Goal: Information Seeking & Learning: Check status

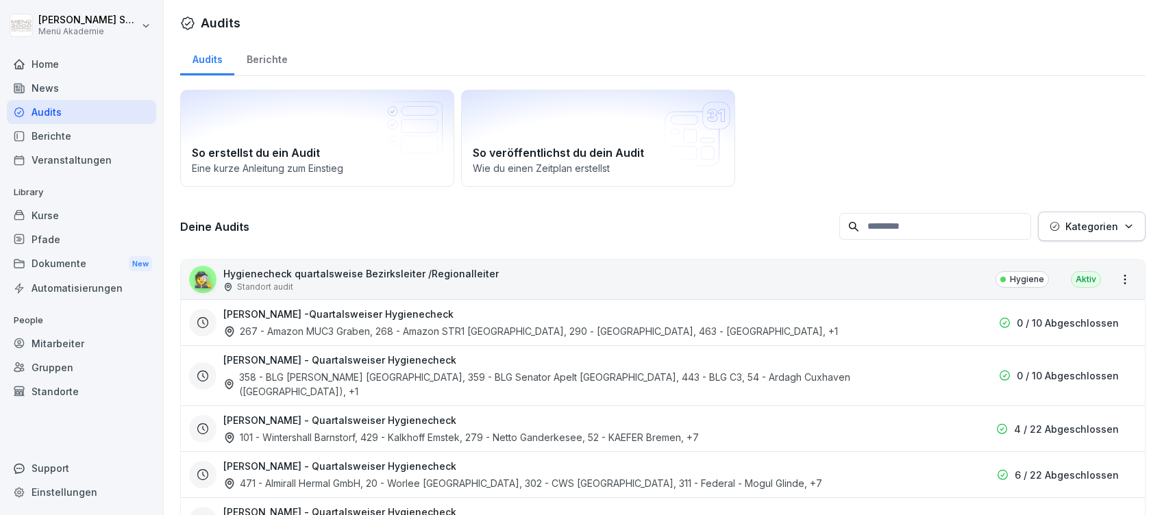
click at [55, 63] on div "Home" at bounding box center [81, 64] width 149 height 24
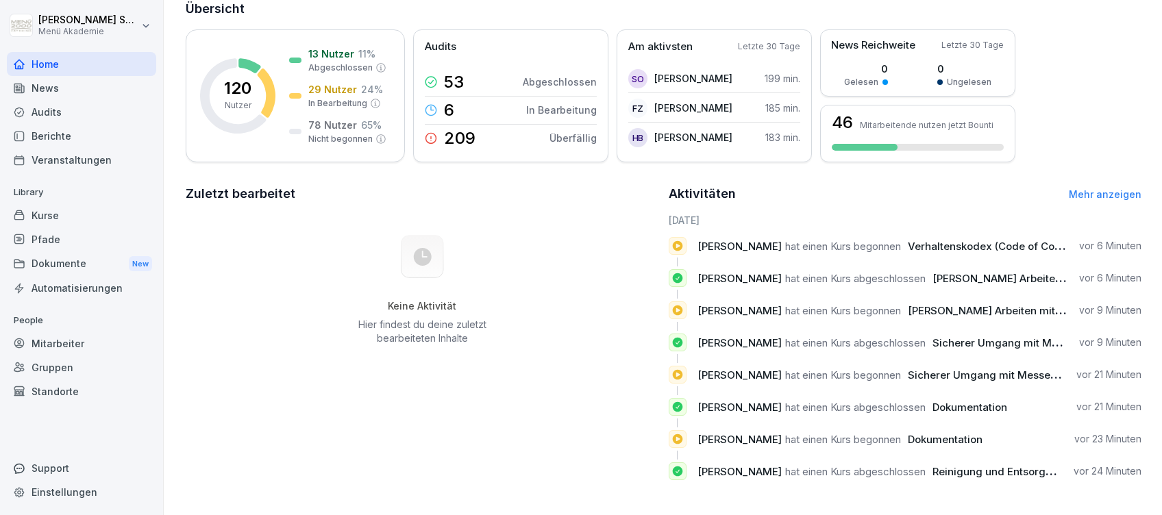
scroll to position [106, 0]
click at [1106, 188] on link "Mehr anzeigen" at bounding box center [1105, 194] width 73 height 12
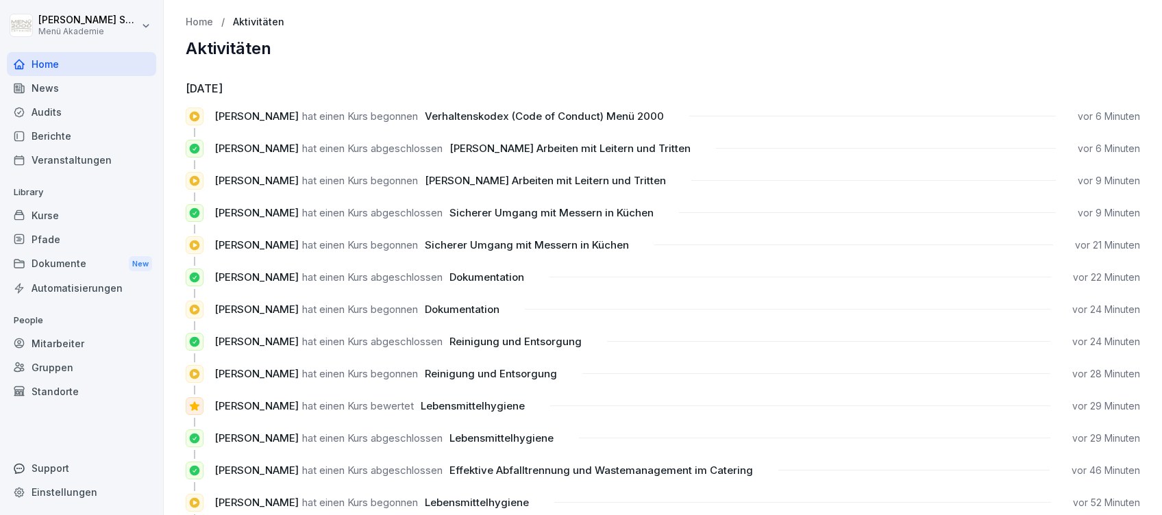
click at [44, 64] on div "Home" at bounding box center [81, 64] width 149 height 24
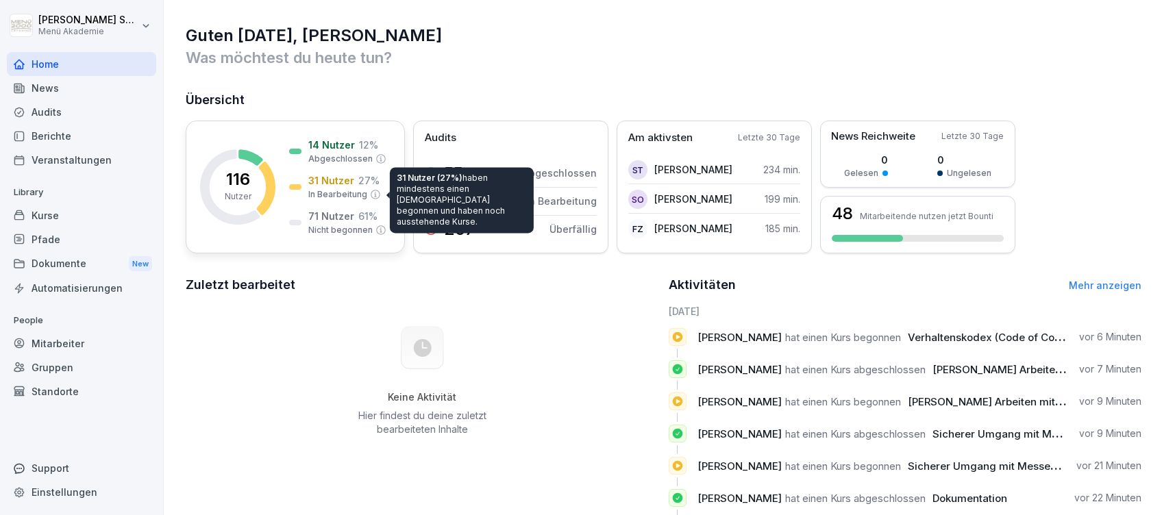
click at [322, 183] on p "31 Nutzer" at bounding box center [331, 180] width 46 height 14
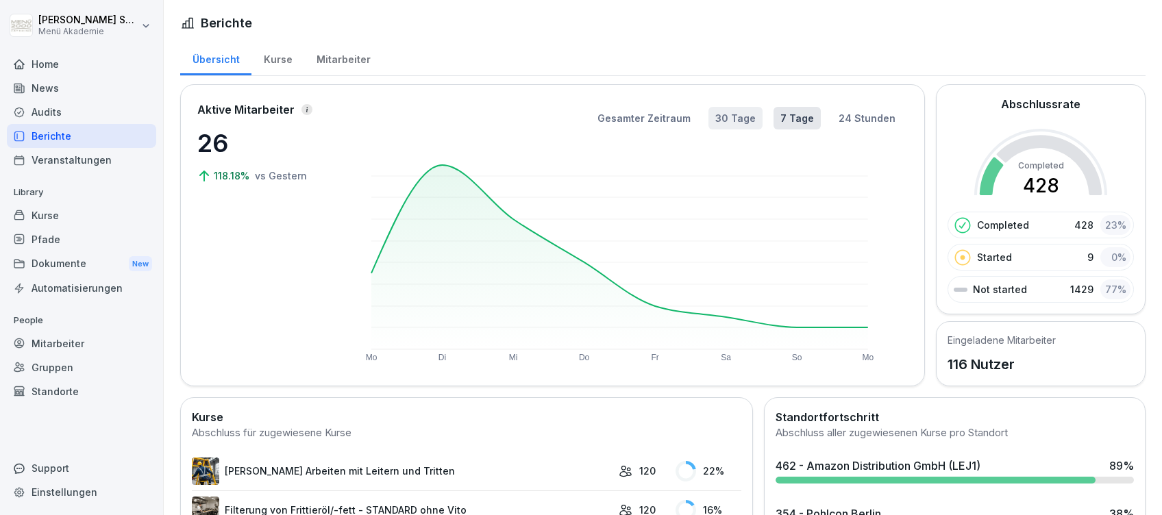
click at [726, 113] on button "30 Tage" at bounding box center [736, 118] width 54 height 23
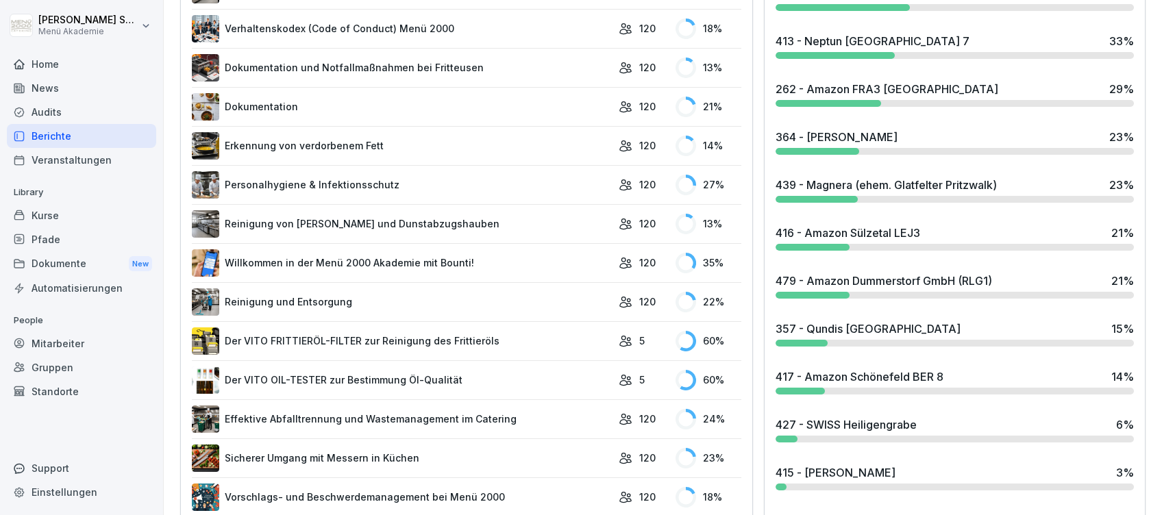
scroll to position [333, 0]
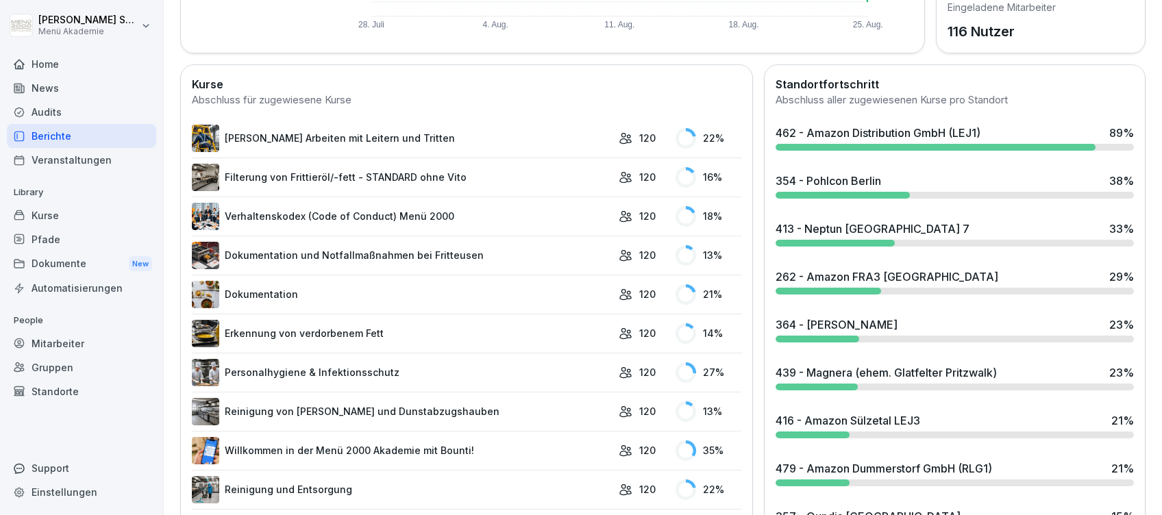
click at [45, 58] on div "Home" at bounding box center [81, 64] width 149 height 24
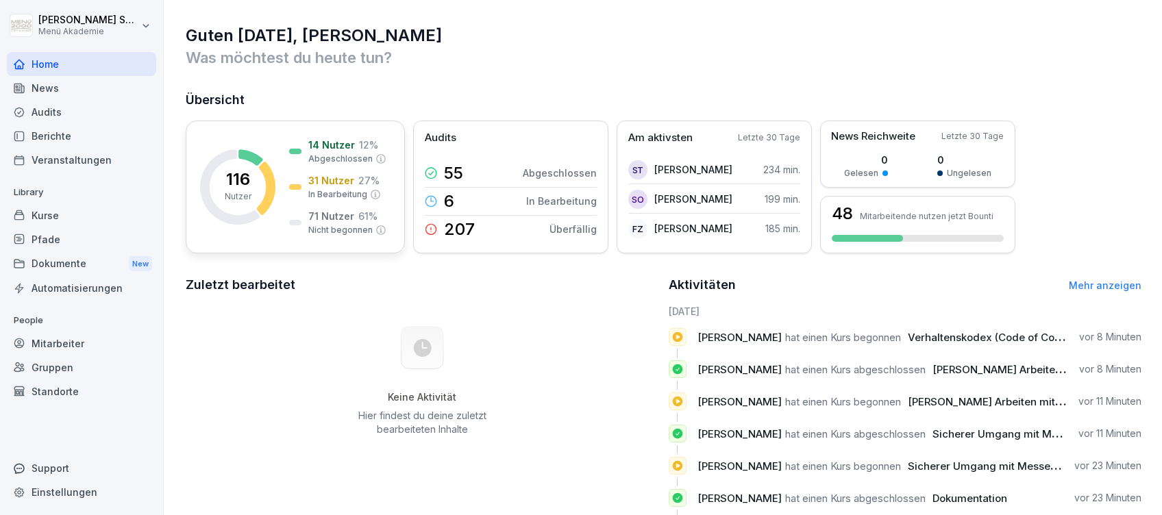
click at [317, 177] on p "31 Nutzer" at bounding box center [331, 180] width 46 height 14
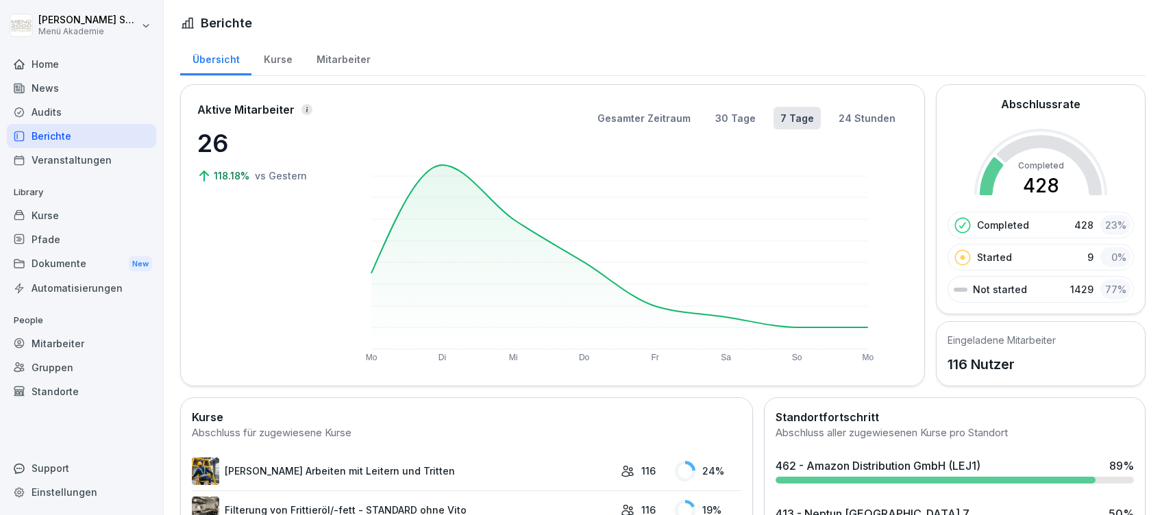
click at [340, 61] on div "Mitarbeiter" at bounding box center [343, 57] width 78 height 35
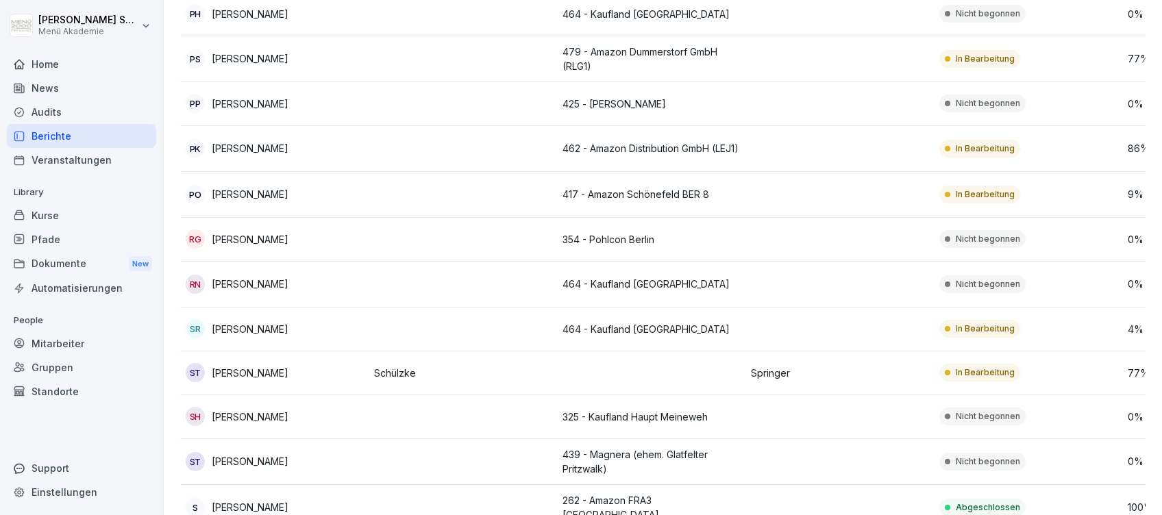
scroll to position [4020, 0]
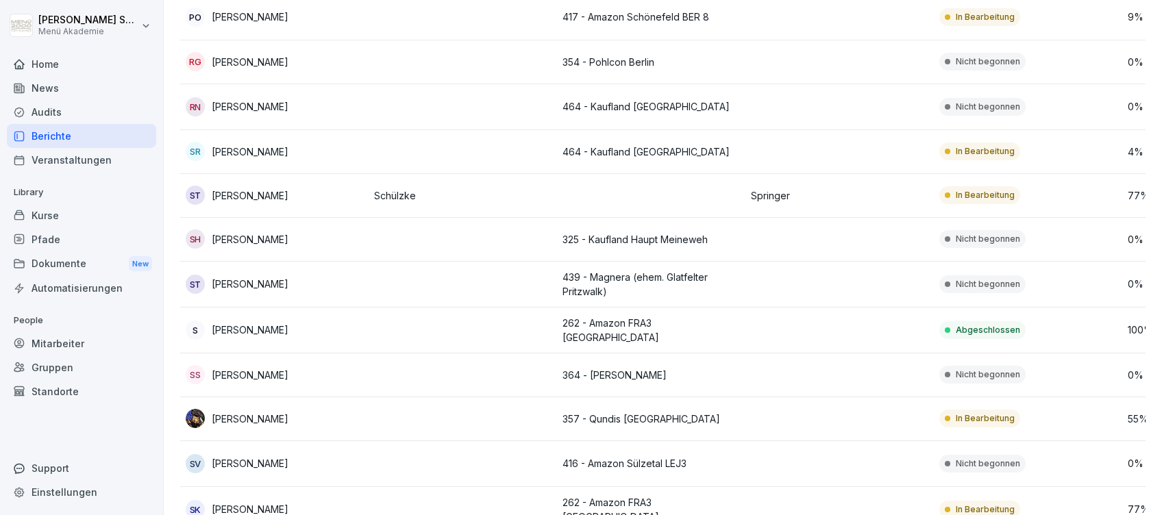
click at [255, 188] on p "[PERSON_NAME]" at bounding box center [250, 195] width 77 height 14
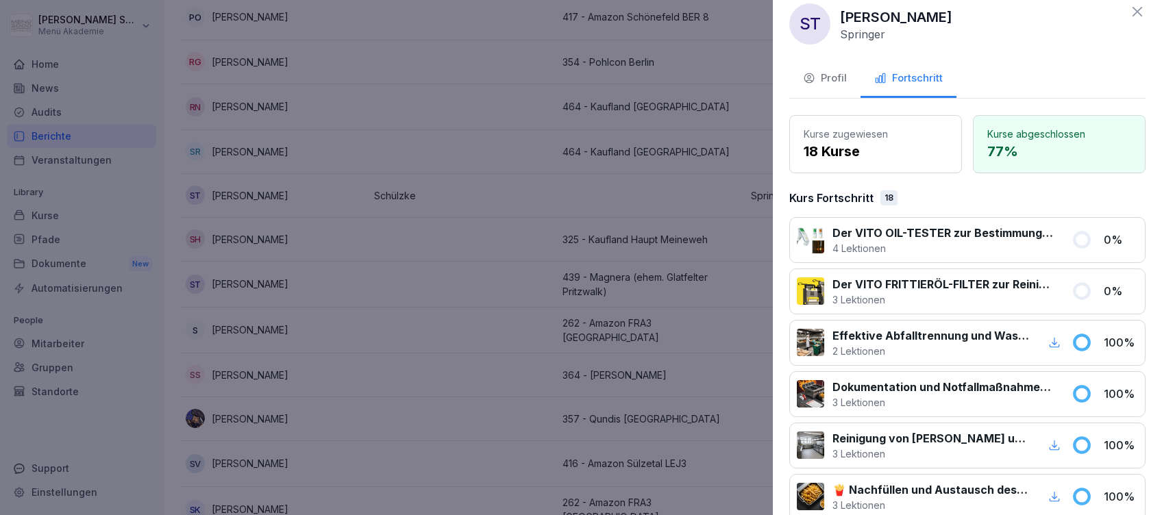
scroll to position [0, 0]
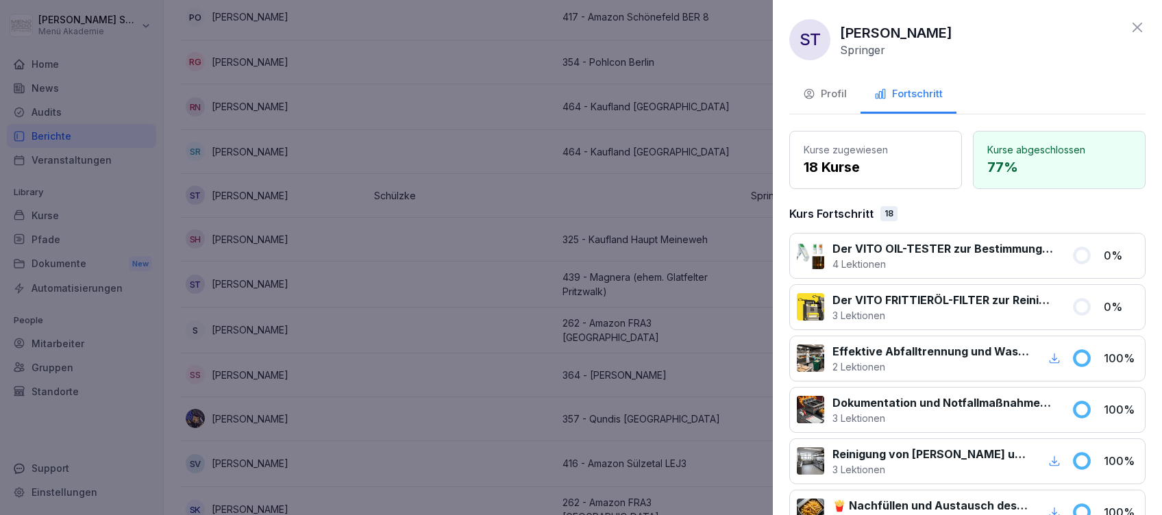
click at [1020, 157] on p "77 %" at bounding box center [1059, 167] width 144 height 21
click at [916, 158] on p "18 Kurse" at bounding box center [876, 167] width 144 height 21
click at [885, 54] on div "[PERSON_NAME] Springer" at bounding box center [896, 40] width 112 height 34
click at [460, 191] on div at bounding box center [581, 257] width 1162 height 515
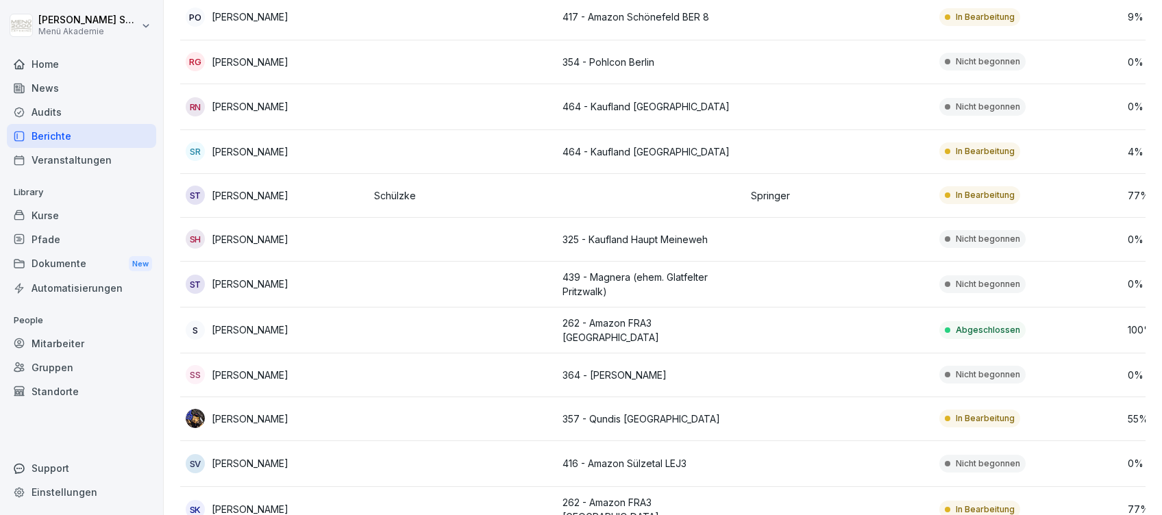
click at [240, 188] on p "[PERSON_NAME]" at bounding box center [250, 195] width 77 height 14
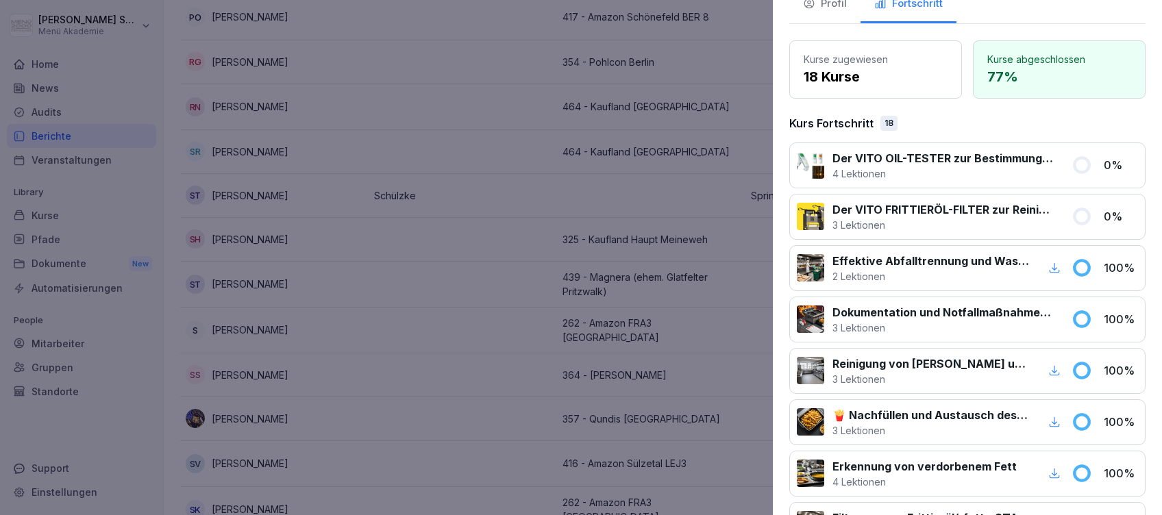
scroll to position [91, 0]
click at [1104, 267] on p "100 %" at bounding box center [1121, 267] width 34 height 16
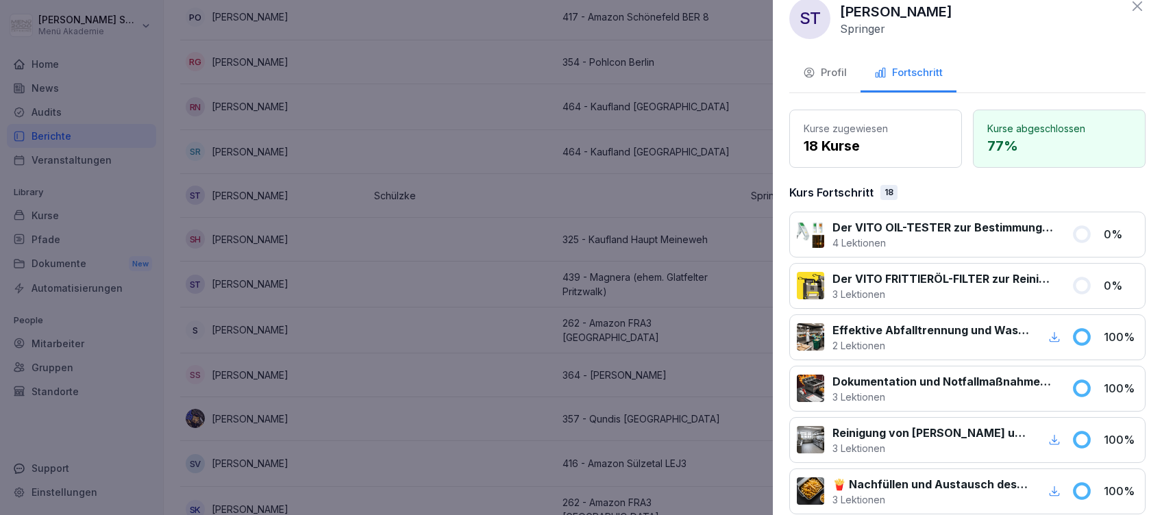
scroll to position [0, 0]
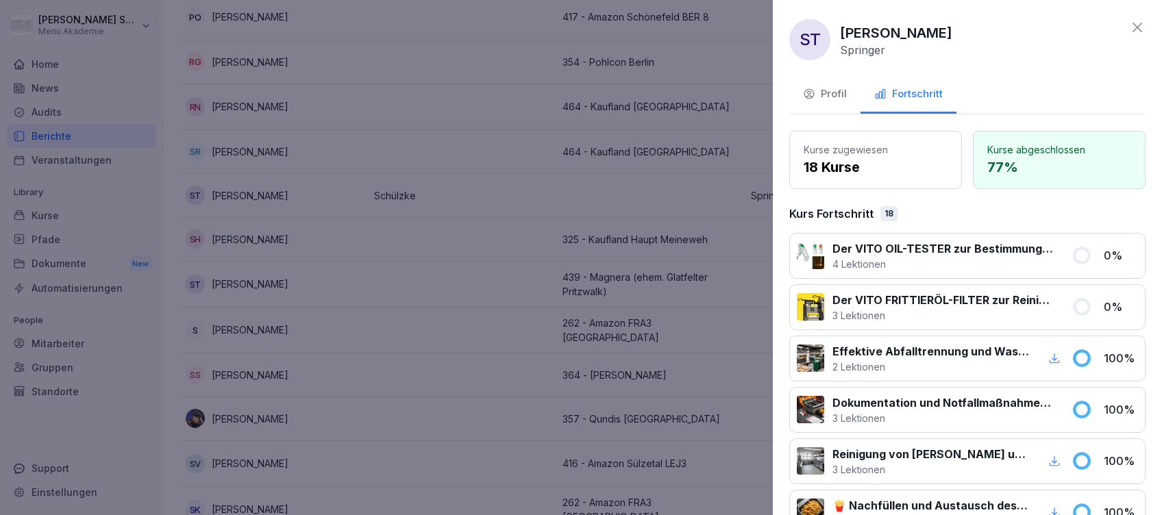
click at [839, 210] on p "Kurs Fortschritt" at bounding box center [831, 214] width 84 height 16
click at [858, 161] on p "18 Kurse" at bounding box center [876, 167] width 144 height 21
click at [1058, 147] on p "Kurse abgeschlossen" at bounding box center [1059, 150] width 144 height 14
click at [813, 99] on icon "button" at bounding box center [809, 94] width 12 height 12
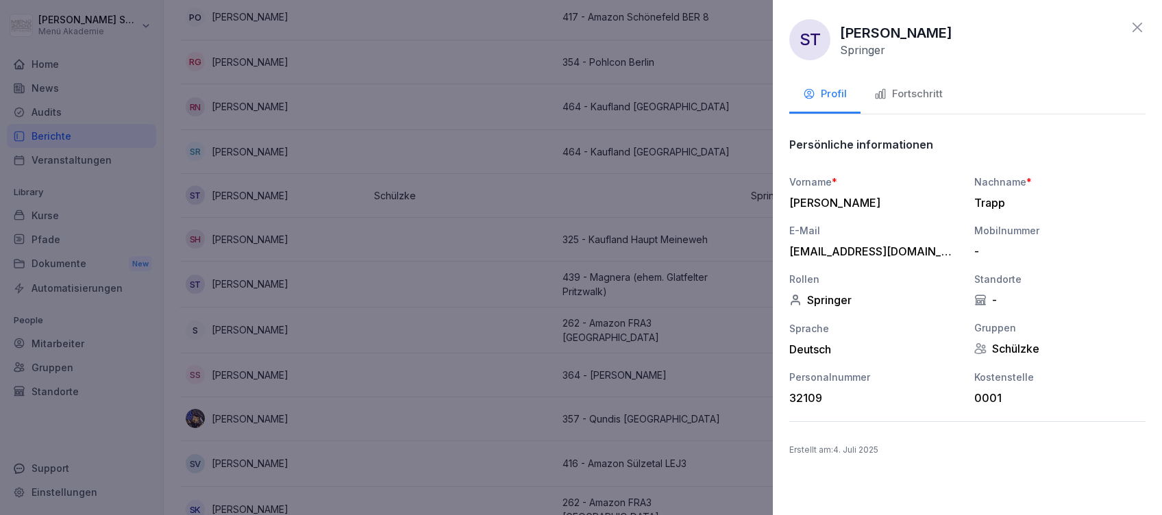
click at [903, 88] on div "Fortschritt" at bounding box center [908, 94] width 69 height 16
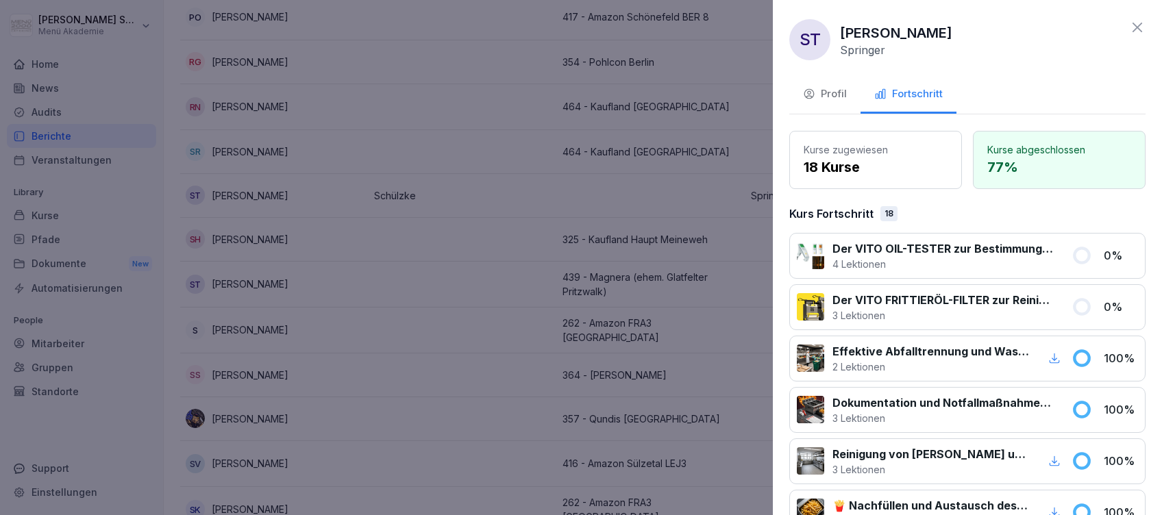
click at [1129, 27] on icon at bounding box center [1137, 27] width 16 height 16
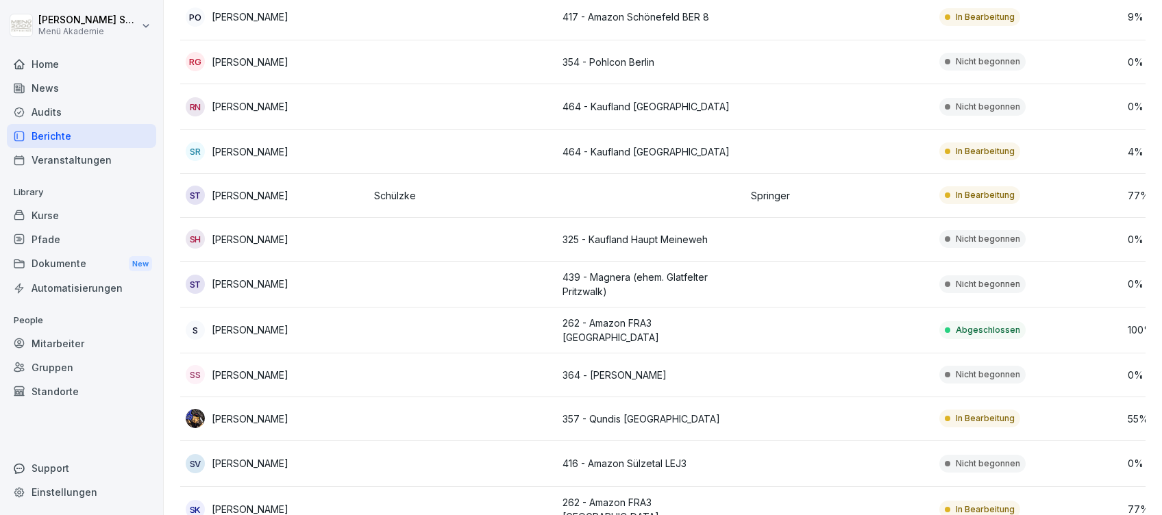
scroll to position [0, 4]
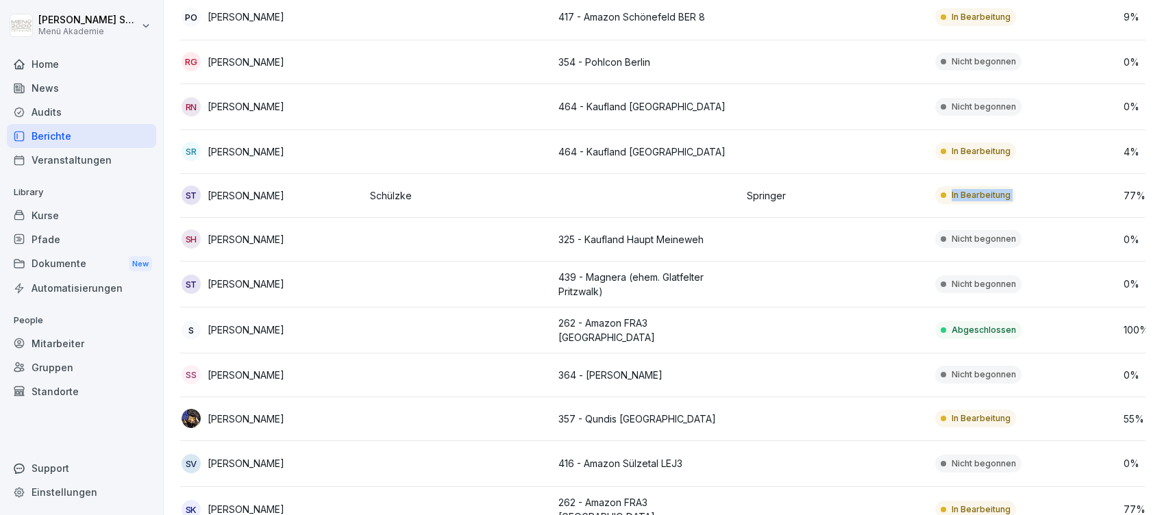
drag, startPoint x: 1122, startPoint y: 163, endPoint x: 928, endPoint y: 170, distance: 194.1
click at [928, 174] on tr "ST [PERSON_NAME] [PERSON_NAME] In Bearbeitung 77 %" at bounding box center [741, 196] width 1131 height 44
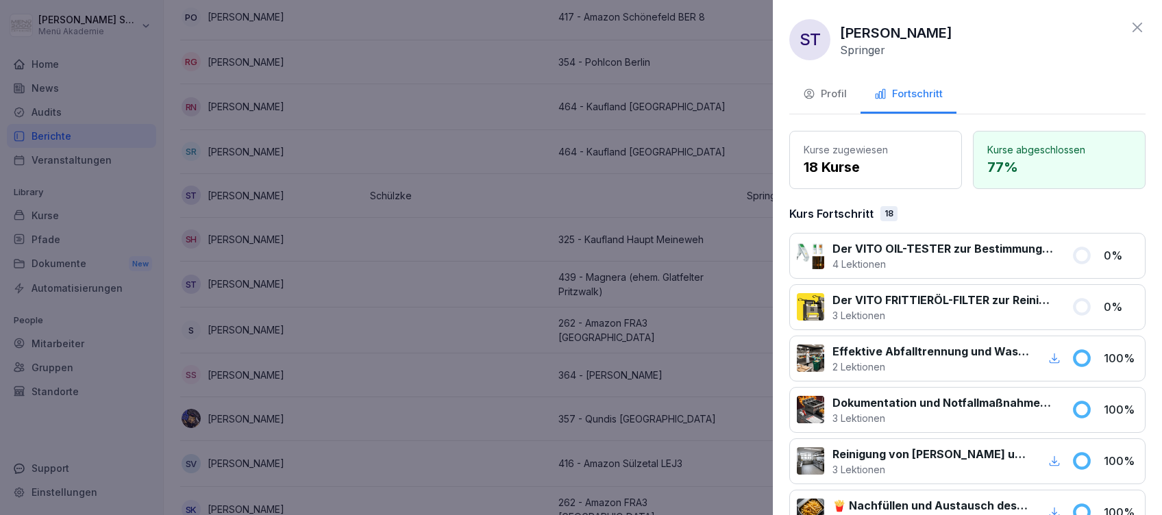
click at [1133, 24] on icon at bounding box center [1138, 28] width 10 height 10
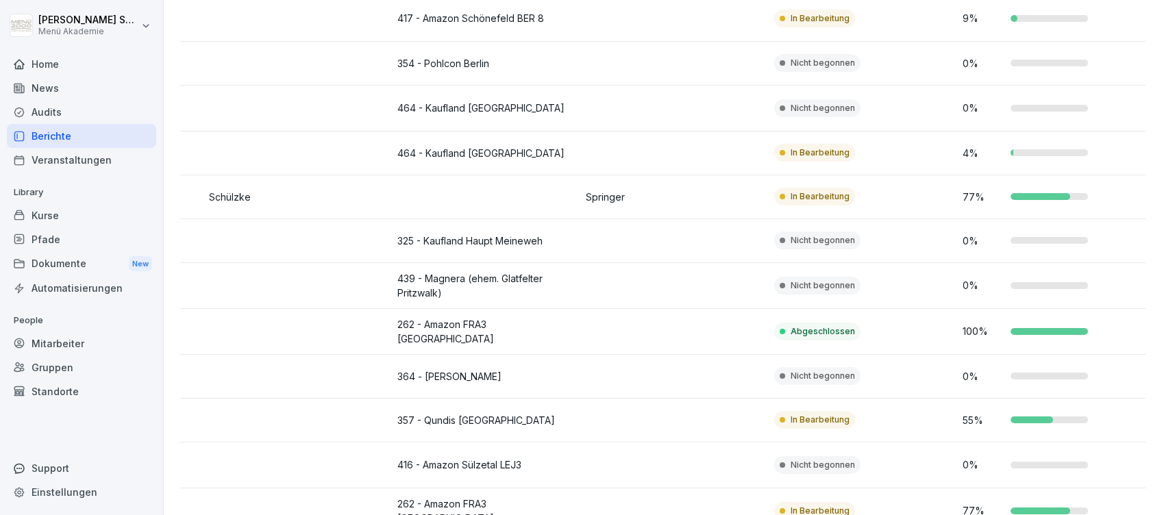
scroll to position [3927, 0]
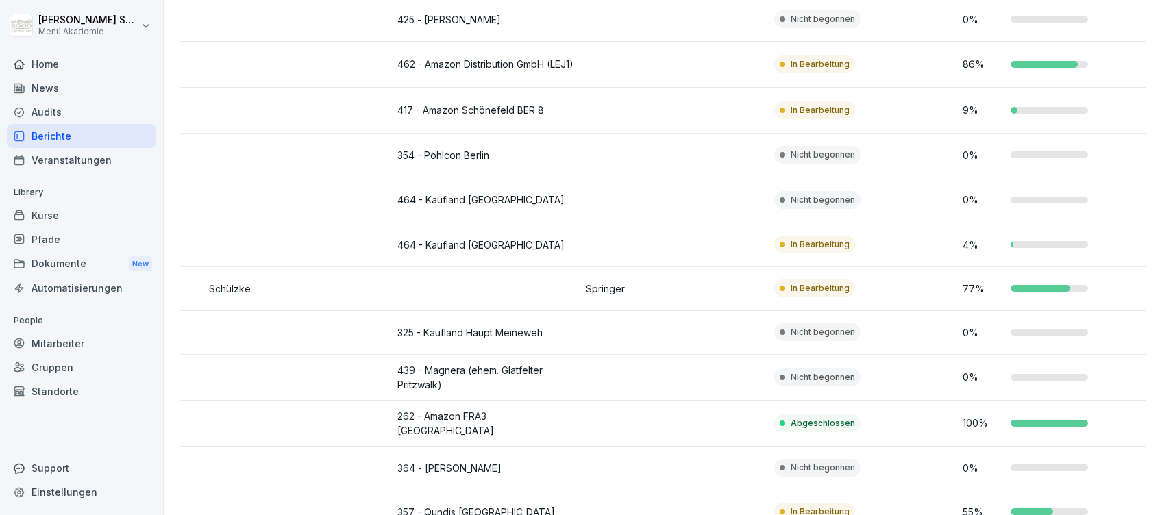
click at [1035, 267] on td "77 %" at bounding box center [1051, 289] width 188 height 44
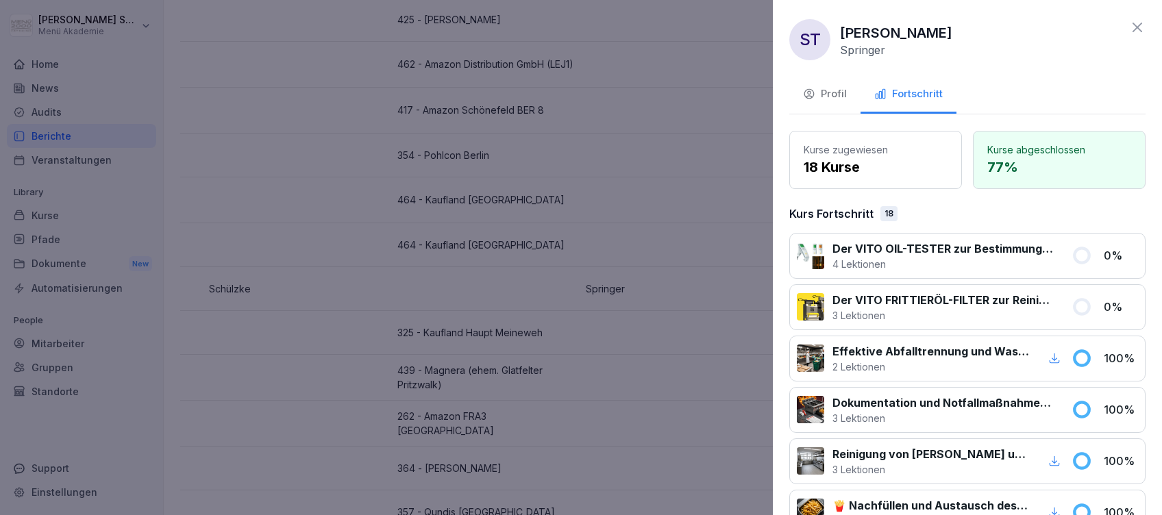
click at [1129, 28] on icon at bounding box center [1137, 27] width 16 height 16
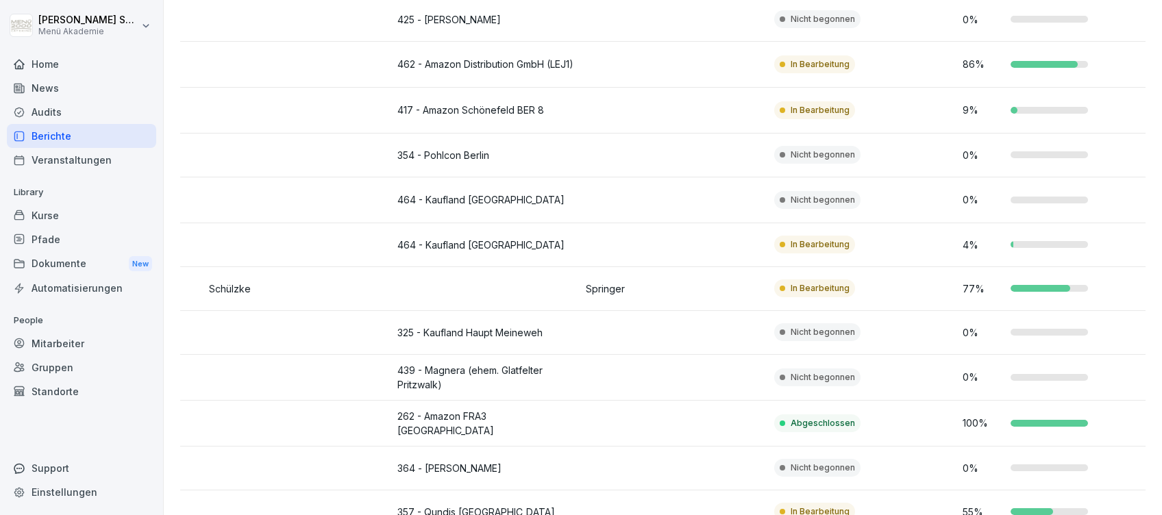
click at [807, 282] on p "In Bearbeitung" at bounding box center [820, 288] width 59 height 12
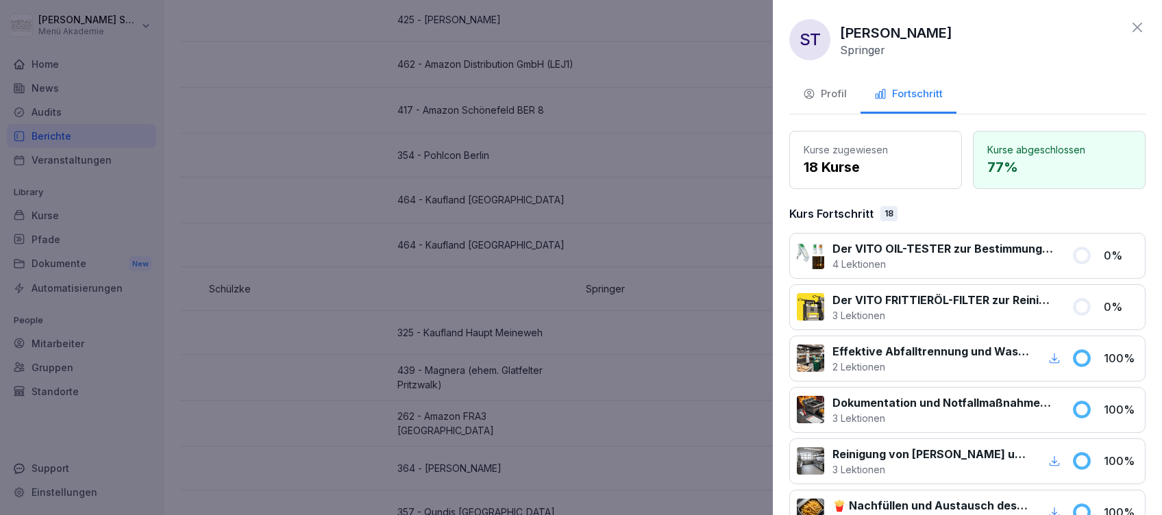
click at [1133, 30] on icon at bounding box center [1138, 28] width 10 height 10
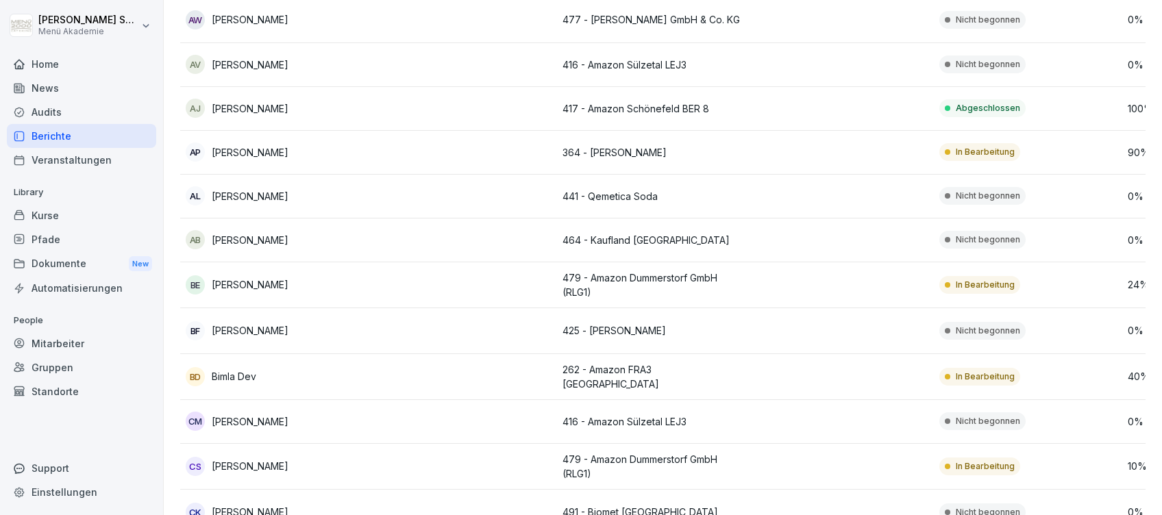
scroll to position [0, 0]
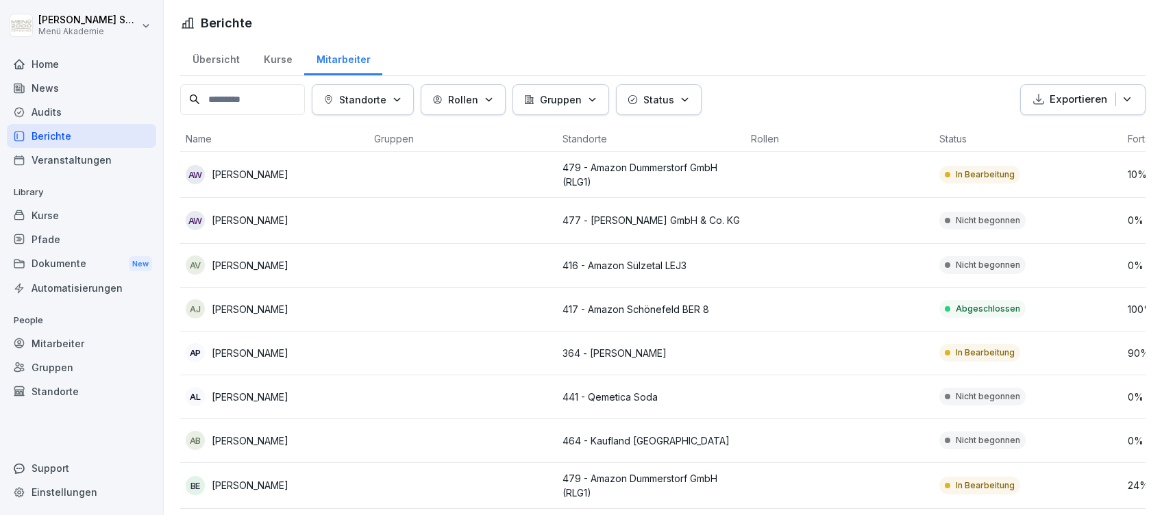
click at [278, 57] on div "Kurse" at bounding box center [277, 57] width 53 height 35
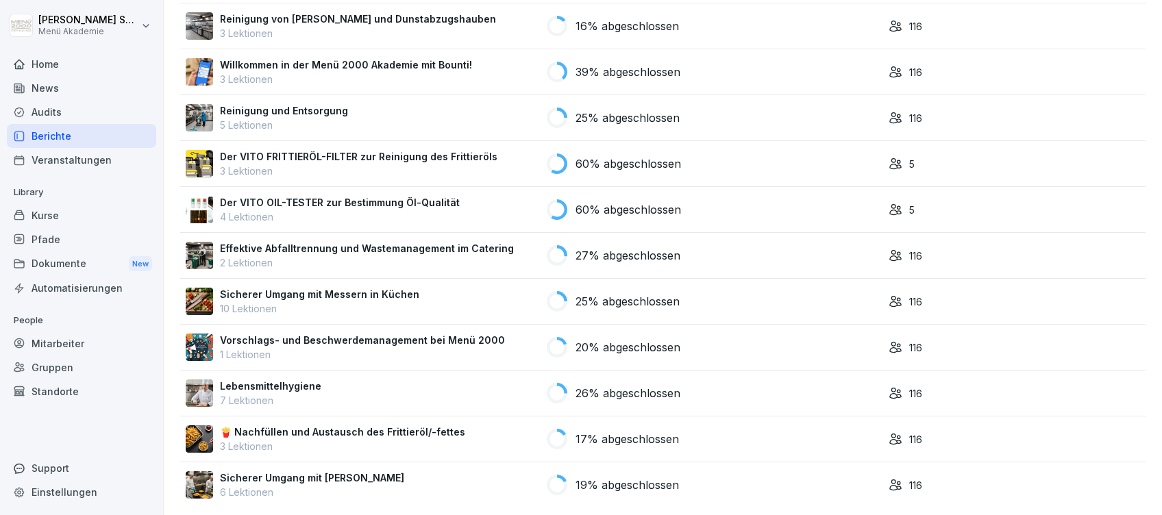
scroll to position [515, 0]
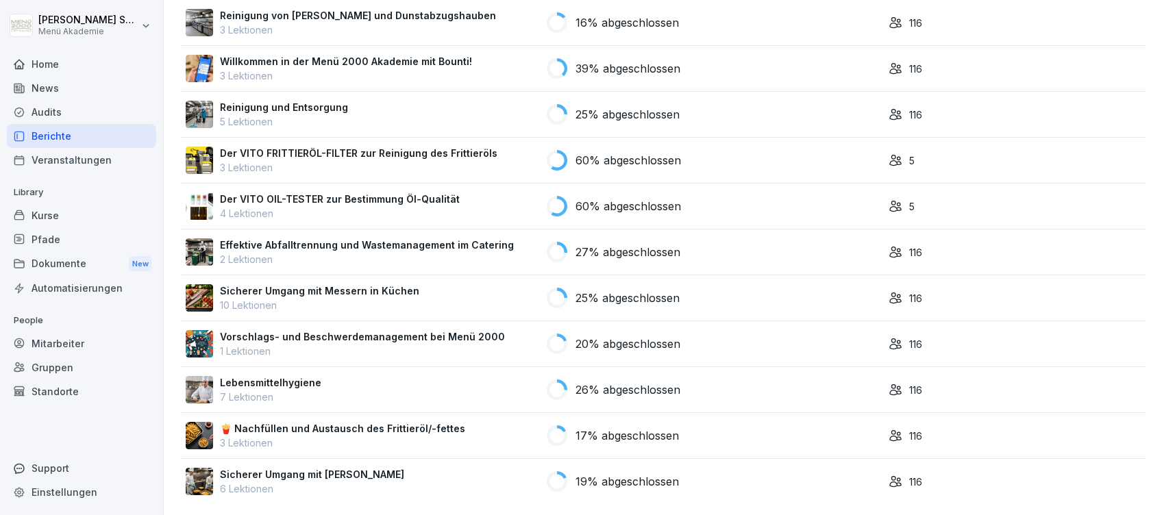
click at [347, 467] on p "Sicherer Umgang mit [PERSON_NAME]" at bounding box center [312, 474] width 184 height 14
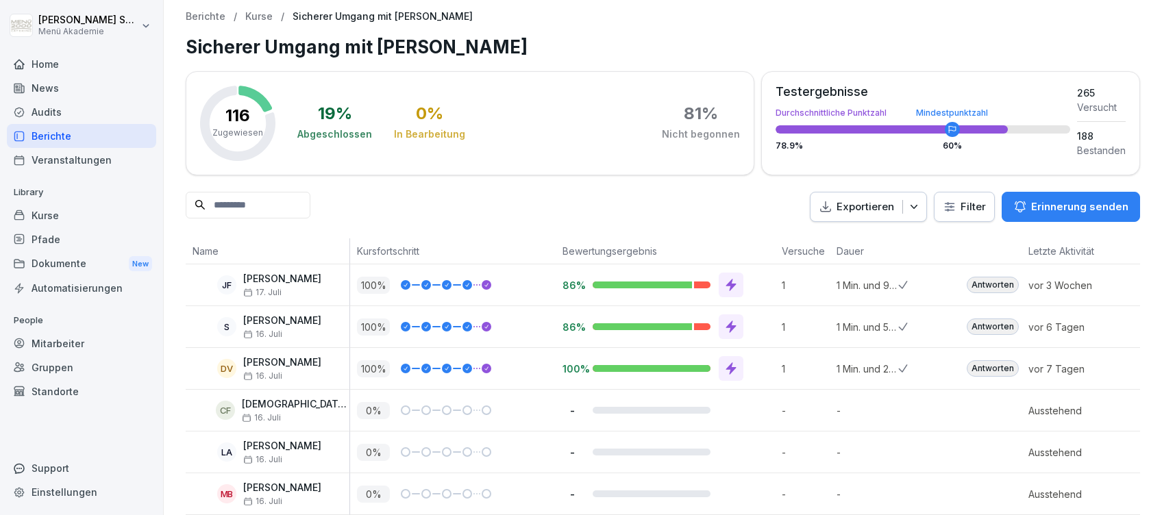
click at [37, 55] on div "Home" at bounding box center [81, 64] width 149 height 24
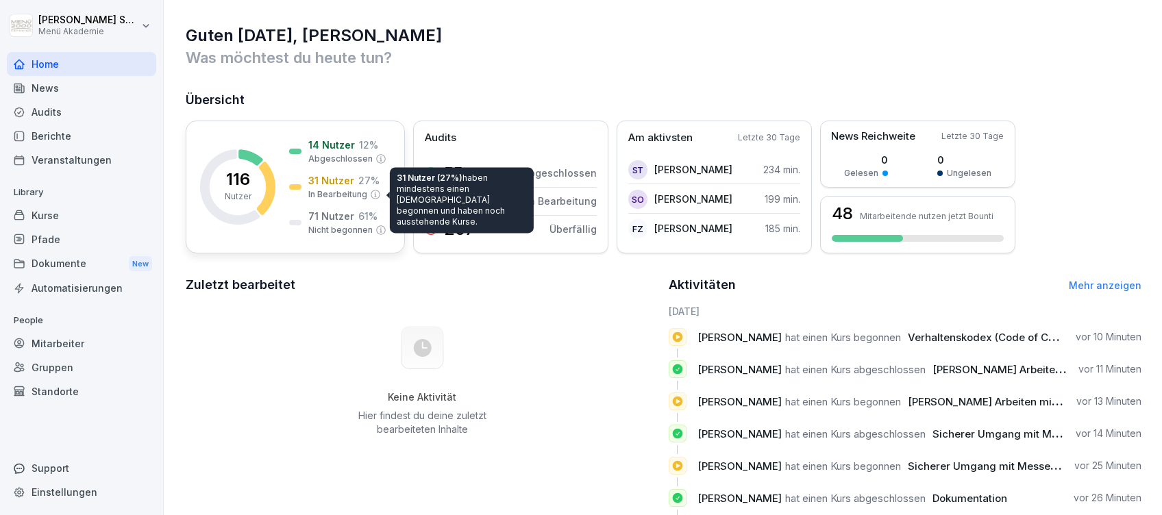
click at [340, 186] on p "31 Nutzer" at bounding box center [331, 180] width 46 height 14
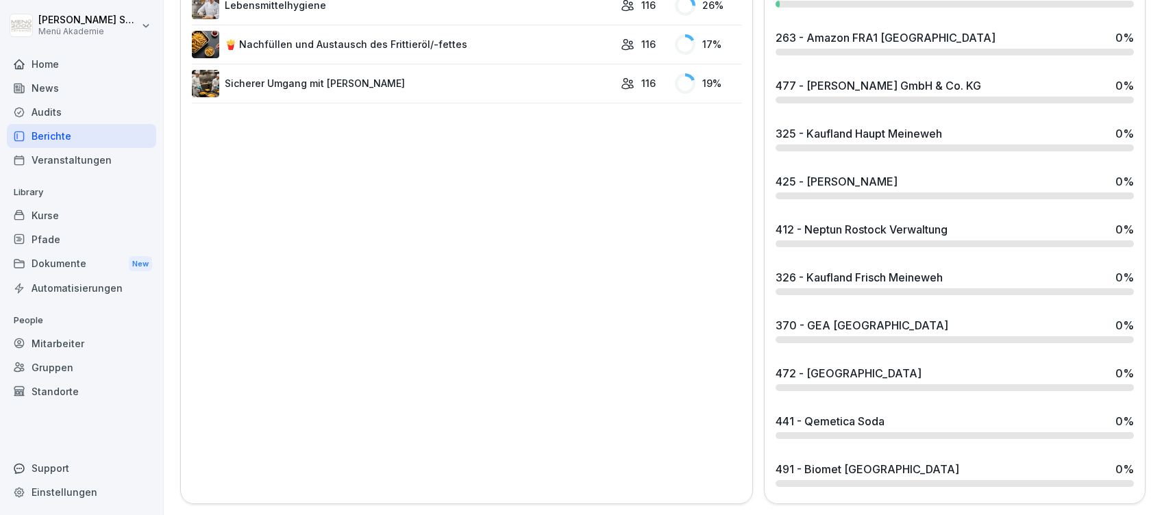
scroll to position [1064, 0]
click at [845, 365] on div "472 - [GEOGRAPHIC_DATA]" at bounding box center [849, 373] width 146 height 16
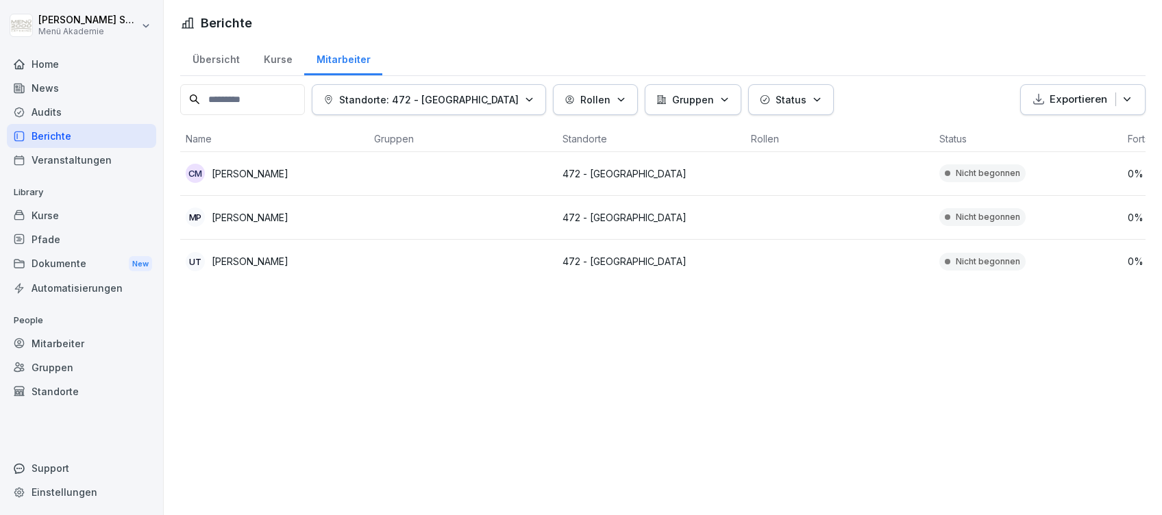
click at [220, 56] on div "Übersicht" at bounding box center [215, 57] width 71 height 35
